Goal: Task Accomplishment & Management: Manage account settings

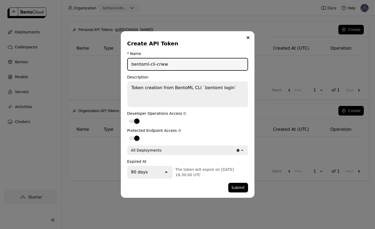
click at [217, 96] on textarea "Token creation from BentoML CLI `bentoml login`" at bounding box center [188, 94] width 120 height 25
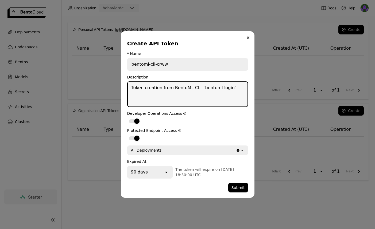
click at [162, 174] on div "90 days" at bounding box center [146, 172] width 36 height 12
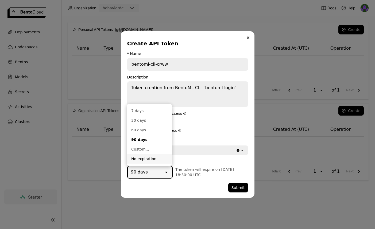
click at [154, 155] on li "No expiration" at bounding box center [149, 159] width 45 height 10
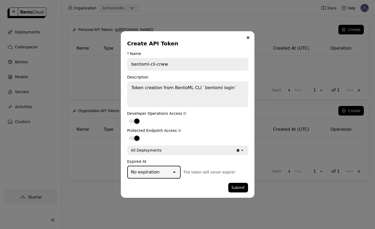
click at [234, 181] on form "* Name bentoml-cli-crww Description Token creation from BentoML CLI `bentoml lo…" at bounding box center [187, 122] width 121 height 141
click at [235, 187] on button "Submit" at bounding box center [238, 188] width 20 height 10
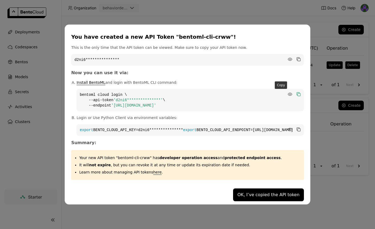
click at [297, 93] on icon "dialog" at bounding box center [298, 94] width 3 height 3
click at [297, 129] on icon "dialog" at bounding box center [298, 130] width 3 height 3
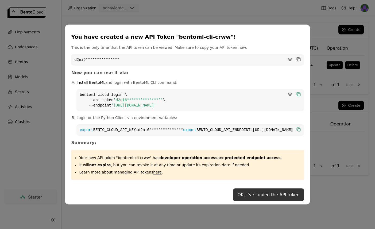
click at [237, 199] on button "OK, I’ve copied the API token" at bounding box center [268, 194] width 70 height 13
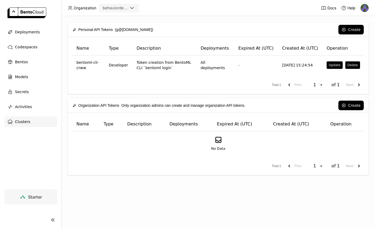
click at [26, 120] on span "Clusters" at bounding box center [22, 122] width 15 height 6
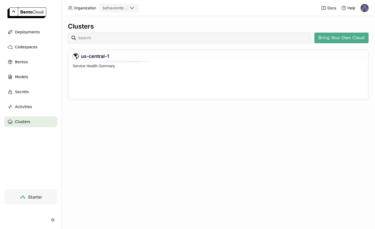
scroll to position [33, 293]
click at [31, 37] on ul "Deployments Codespaces Bentos Models Secrets Activities Clusters" at bounding box center [30, 77] width 61 height 100
click at [31, 36] on div "Deployments" at bounding box center [30, 32] width 53 height 11
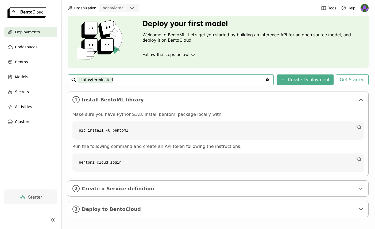
scroll to position [24, 0]
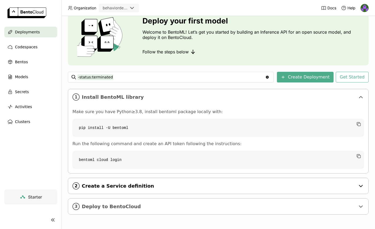
click at [125, 192] on div "2 Create a Service definition" at bounding box center [218, 186] width 300 height 16
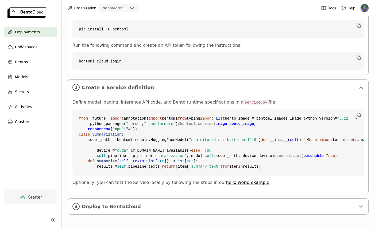
scroll to position [219, 0]
click at [114, 209] on span "Deploy to BentoCloud" at bounding box center [218, 207] width 273 height 6
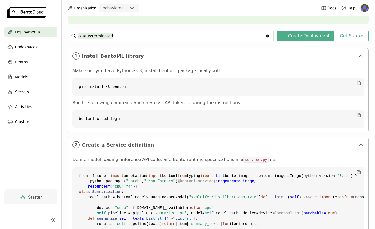
scroll to position [62, 0]
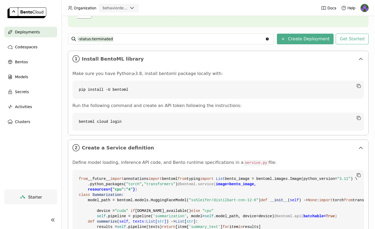
click at [109, 121] on code "bentoml cloud login" at bounding box center [217, 122] width 291 height 18
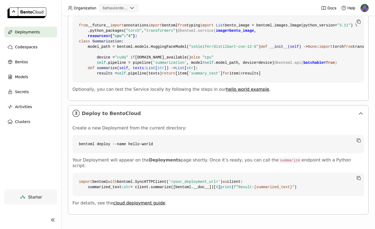
scroll to position [323, 0]
click at [115, 135] on code "bentoml deploy --name hello-world" at bounding box center [217, 144] width 291 height 18
copy div "bentoml deploy --name hello-world"
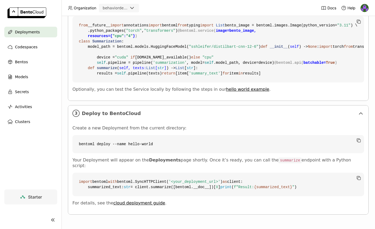
click at [194, 186] on code "import bentoml with bentoml.SyncHTTPClient( '<your_deployment_url>' ) as client…" at bounding box center [217, 184] width 291 height 23
click at [364, 8] on img at bounding box center [364, 8] width 8 height 8
click at [355, 35] on span "API Tokens" at bounding box center [355, 35] width 19 height 5
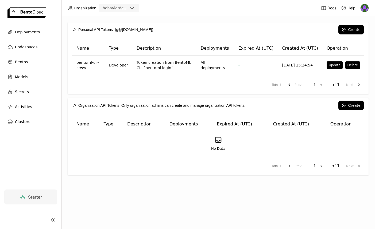
click at [203, 26] on div "Create" at bounding box center [260, 30] width 205 height 10
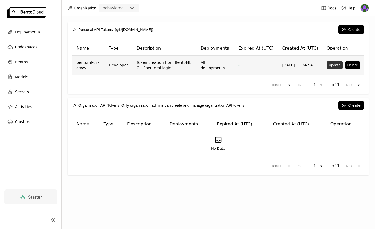
click at [336, 66] on button "Update" at bounding box center [334, 64] width 16 height 7
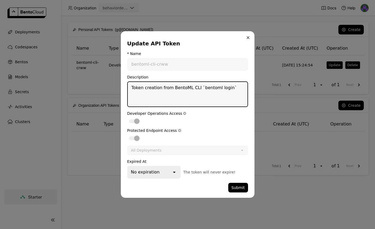
click at [249, 38] on button "Close" at bounding box center [248, 37] width 6 height 6
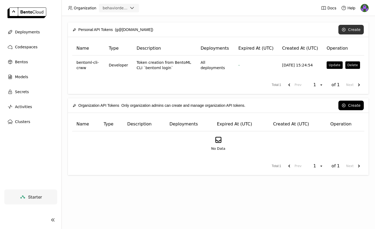
click at [352, 30] on button "Create" at bounding box center [350, 30] width 25 height 10
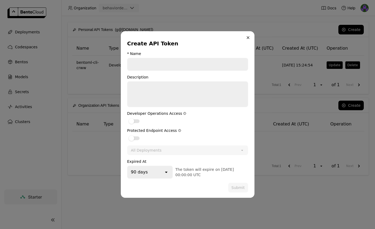
click at [246, 38] on icon "Close" at bounding box center [247, 37] width 3 height 3
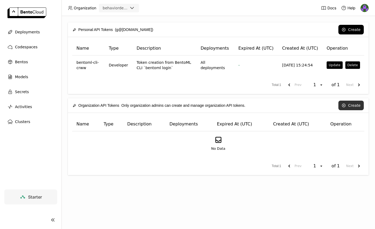
click at [350, 106] on button "Create" at bounding box center [350, 106] width 25 height 10
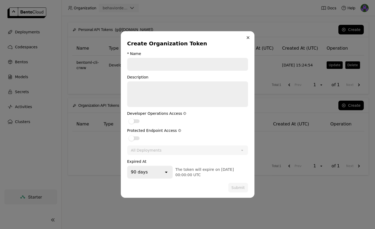
click at [245, 39] on button "Close" at bounding box center [248, 37] width 6 height 6
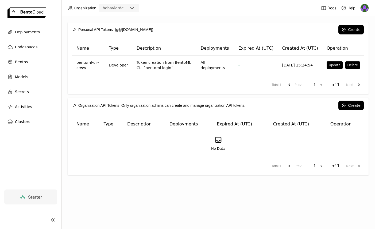
click at [366, 4] on div at bounding box center [364, 8] width 9 height 9
click at [364, 9] on img at bounding box center [364, 8] width 8 height 8
click at [350, 42] on span "Settings" at bounding box center [353, 43] width 14 height 5
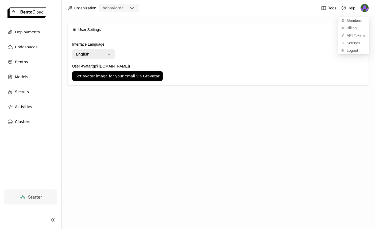
click at [221, 45] on label "Interface Language" at bounding box center [218, 44] width 292 height 6
click at [90, 52] on input "Interface Language" at bounding box center [90, 54] width 0 height 4
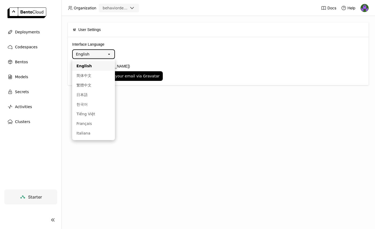
click at [195, 204] on div "User Settings Interface Language English open User Avatar (g@[DOMAIN_NAME]) Set…" at bounding box center [217, 122] width 313 height 213
